Goal: Find specific page/section: Find specific page/section

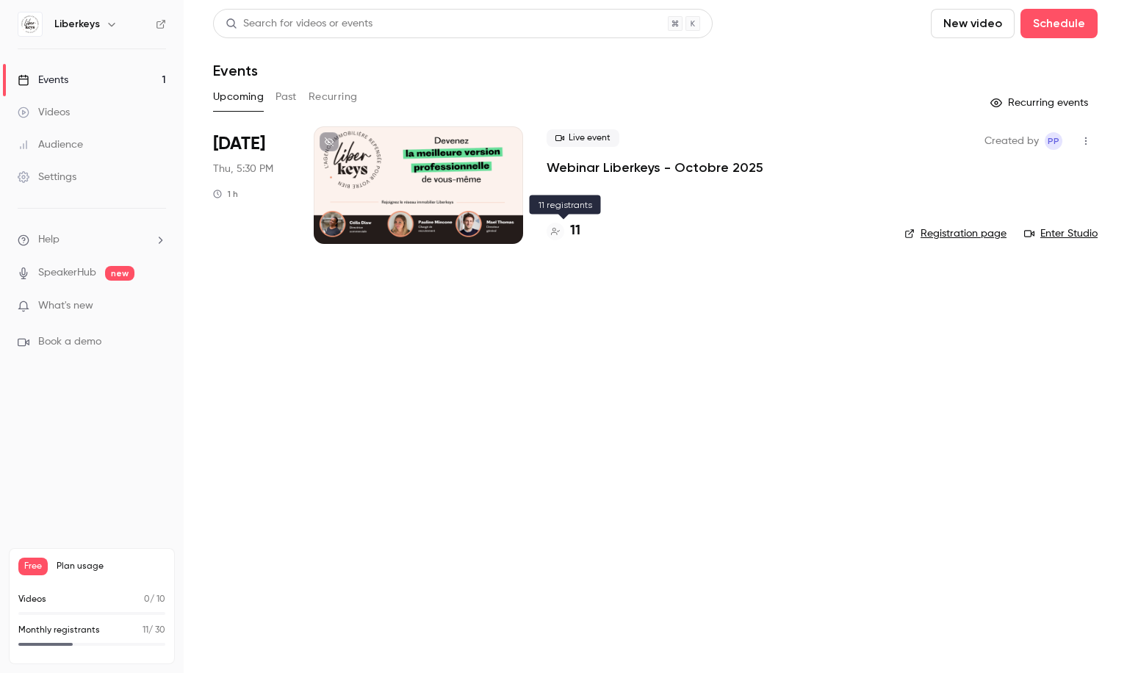
click at [577, 230] on h4 "11" at bounding box center [575, 231] width 10 height 20
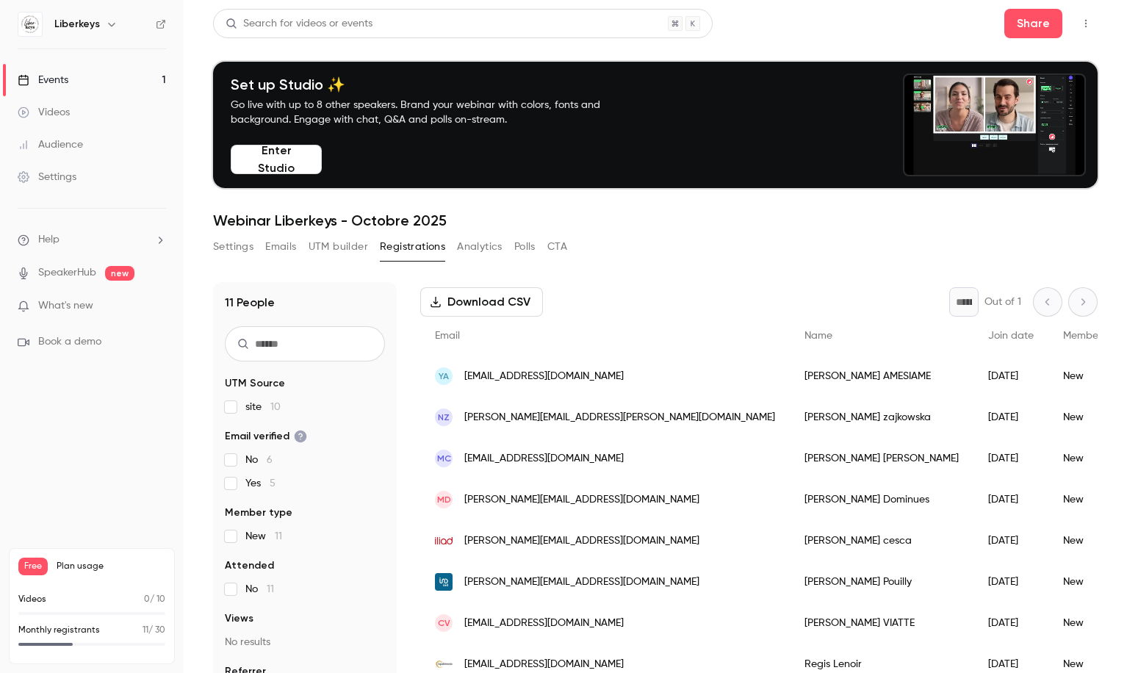
click at [979, 224] on h1 "Webinar Liberkeys - Octobre 2025" at bounding box center [655, 221] width 885 height 18
